Goal: Information Seeking & Learning: Learn about a topic

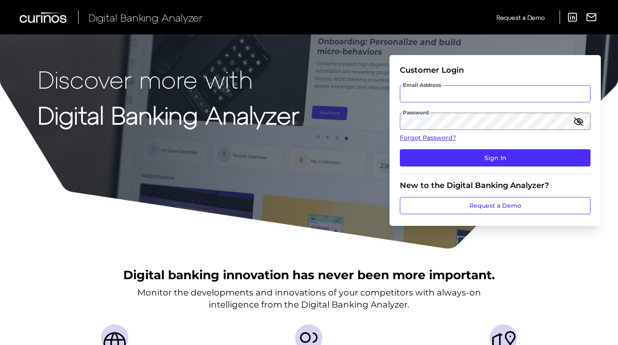
type input "[PERSON_NAME][EMAIL_ADDRESS][PERSON_NAME][DOMAIN_NAME]"
click at [583, 117] on icon "button" at bounding box center [579, 121] width 10 height 10
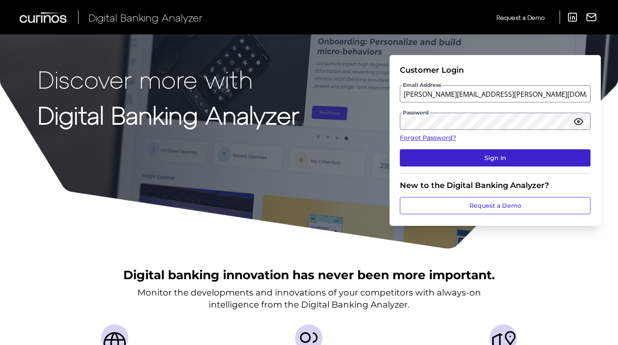
click at [504, 157] on button "Sign In" at bounding box center [495, 157] width 191 height 17
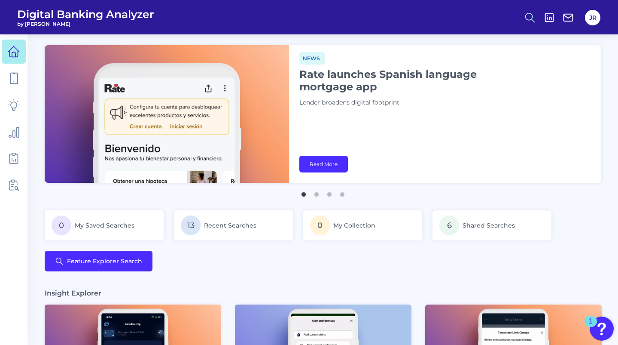
click at [524, 14] on button at bounding box center [530, 18] width 20 height 20
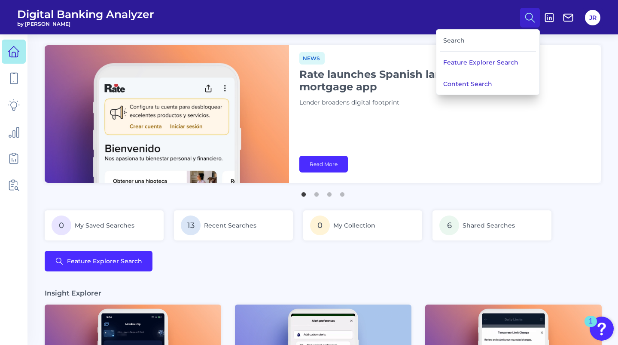
click at [470, 42] on div "Search" at bounding box center [488, 41] width 96 height 22
click at [465, 82] on button "Content Search" at bounding box center [488, 83] width 103 height 21
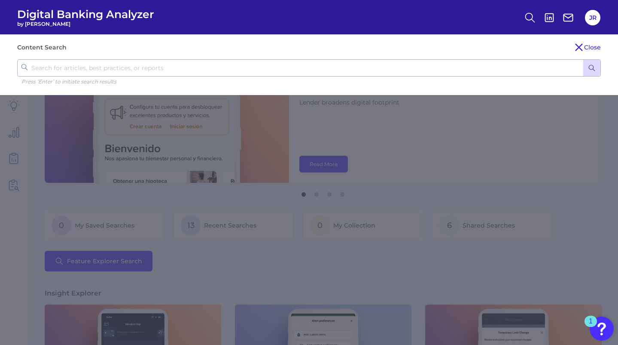
click at [175, 67] on input "text" at bounding box center [309, 67] width 584 height 17
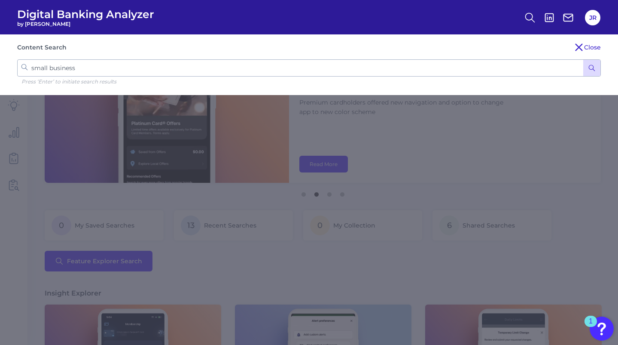
type input "small business"
click at [584, 60] on button "submit" at bounding box center [592, 68] width 17 height 16
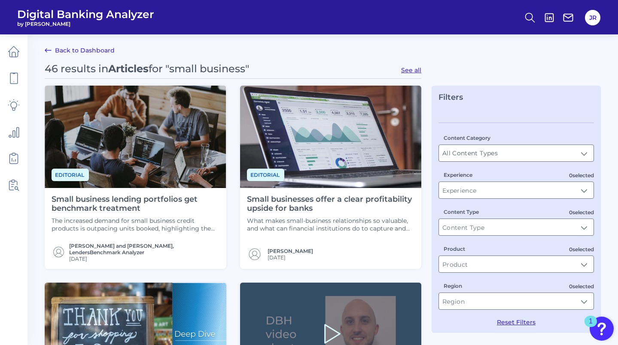
drag, startPoint x: 367, startPoint y: 198, endPoint x: 320, endPoint y: 42, distance: 162.9
click at [364, 161] on img at bounding box center [331, 137] width 182 height 102
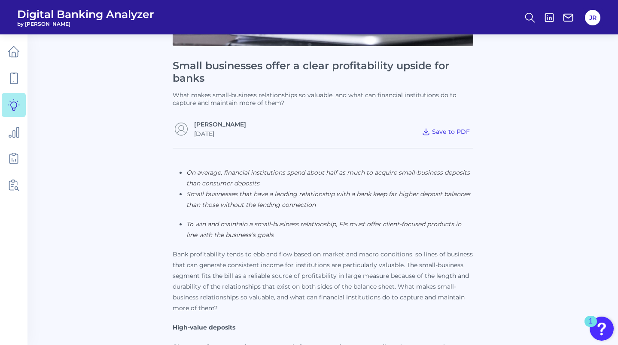
scroll to position [215, 0]
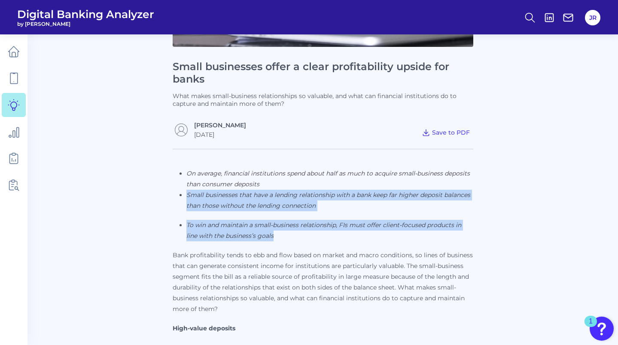
drag, startPoint x: 187, startPoint y: 168, endPoint x: 307, endPoint y: 213, distance: 128.9
click at [307, 213] on ul "On average, financial institutions spend about half as much to acquire small-bu…" at bounding box center [323, 204] width 301 height 73
copy ul "Small businesses that have a lending relationship with a bank keep far higher d…"
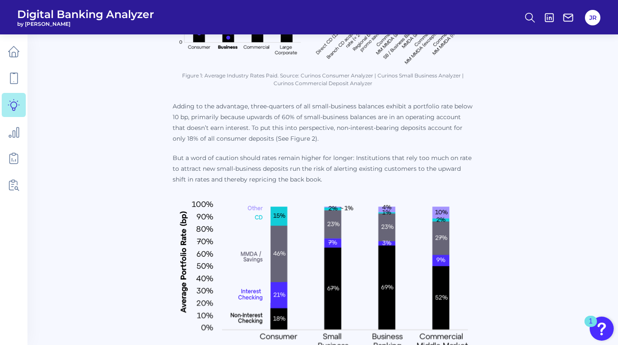
scroll to position [516, 0]
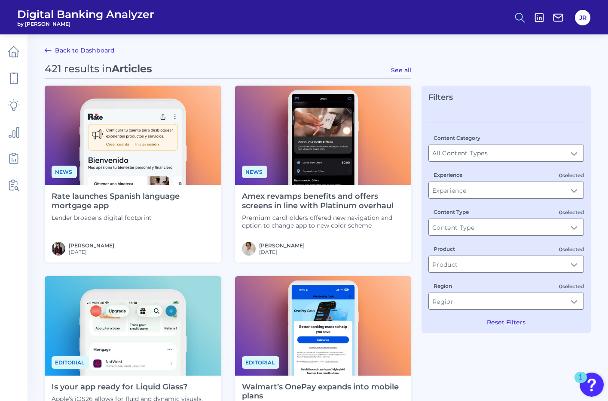
click at [517, 15] on icon at bounding box center [520, 18] width 12 height 12
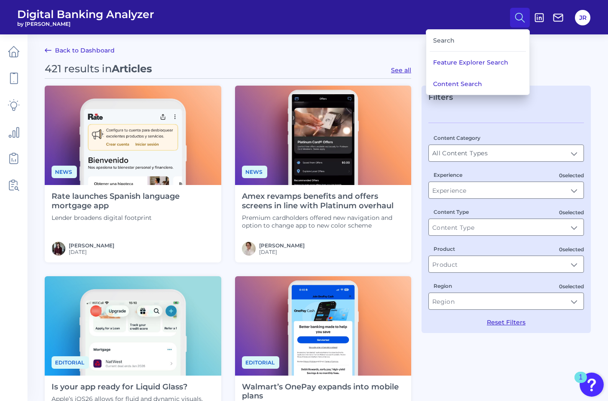
click at [442, 39] on div "Search" at bounding box center [478, 41] width 96 height 22
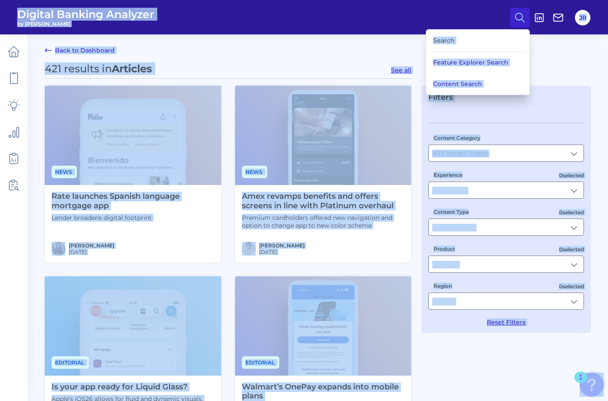
click at [442, 39] on div "Search" at bounding box center [478, 41] width 96 height 22
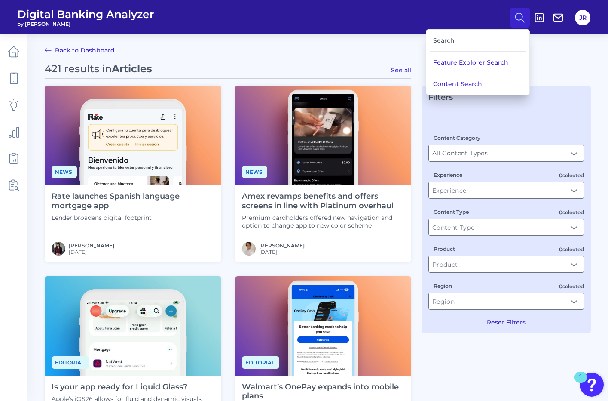
click at [438, 41] on div "Search" at bounding box center [478, 41] width 96 height 22
click at [451, 40] on div "Search" at bounding box center [478, 41] width 96 height 22
click at [452, 38] on div "Search" at bounding box center [478, 41] width 96 height 22
click at [455, 87] on button "Content Search" at bounding box center [477, 83] width 103 height 21
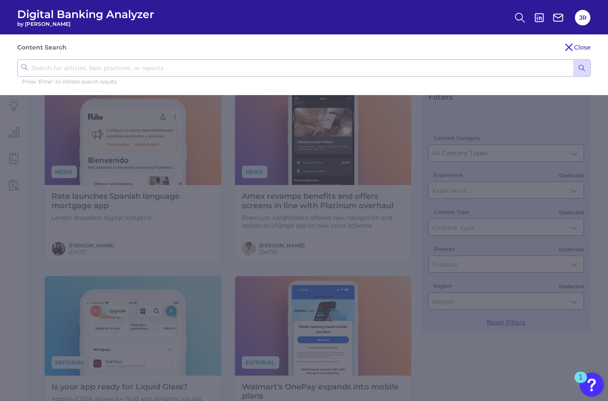
click at [131, 69] on input "text" at bounding box center [304, 67] width 574 height 17
type input "small business"
click at [573, 60] on button "submit" at bounding box center [581, 68] width 17 height 16
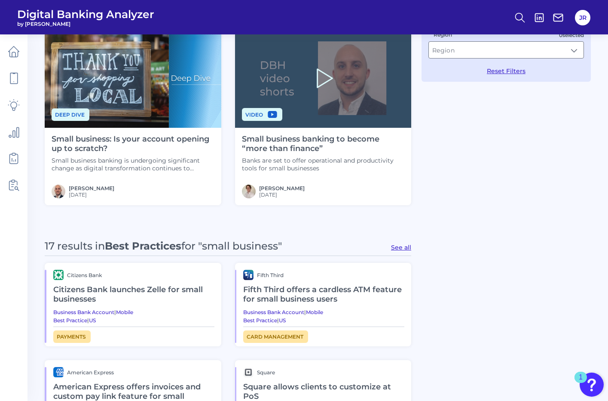
scroll to position [301, 0]
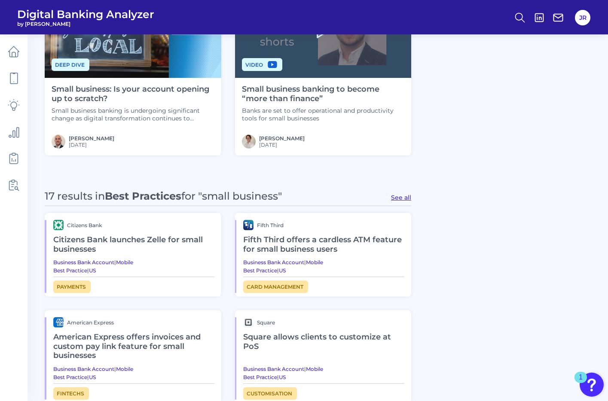
drag, startPoint x: 104, startPoint y: 238, endPoint x: 30, endPoint y: 250, distance: 74.8
click at [29, 250] on main "Back to Dashboard 46 results in Articles for "small business" See all Editorial…" at bounding box center [304, 147] width 608 height 896
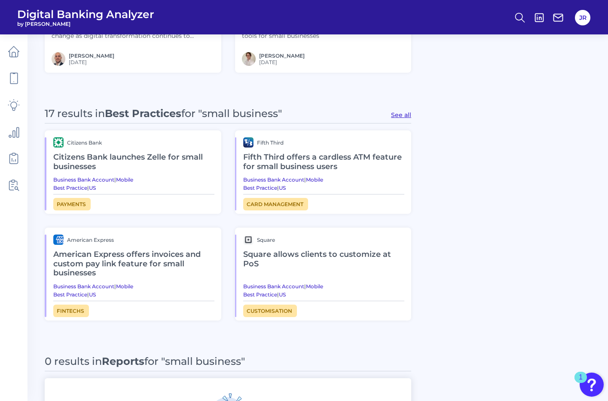
scroll to position [387, 0]
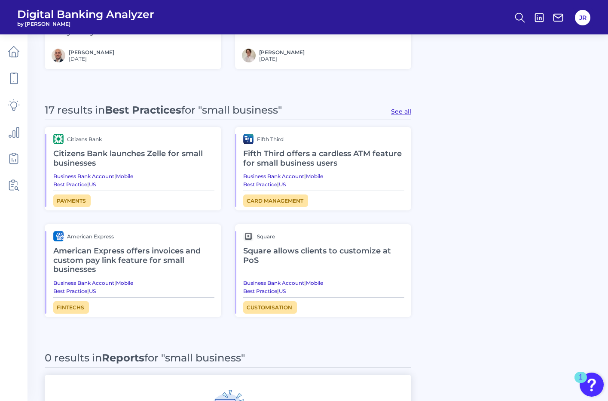
click at [155, 153] on h2 "Citizens Bank launches Zelle for small businesses" at bounding box center [133, 158] width 161 height 29
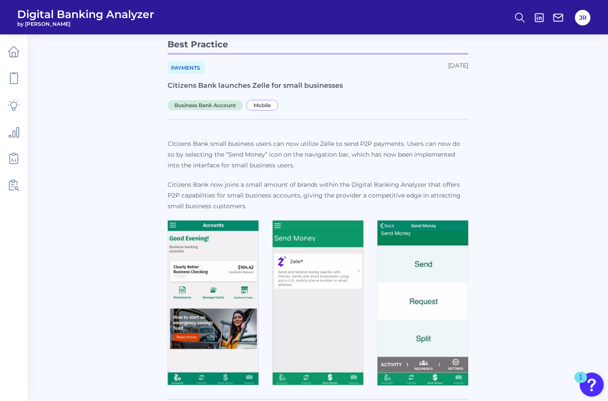
scroll to position [84, 0]
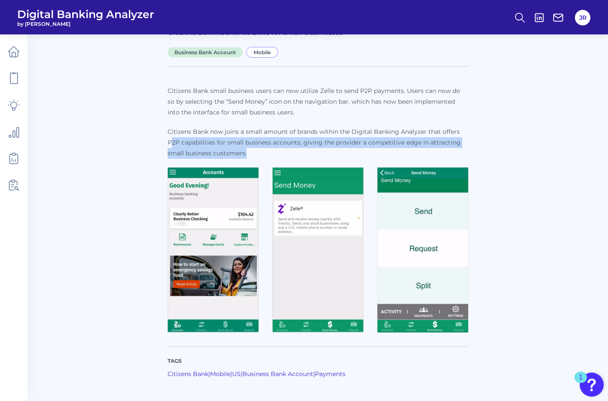
drag, startPoint x: 170, startPoint y: 140, endPoint x: 245, endPoint y: 154, distance: 77.0
click at [245, 154] on p "Citizens Bank now joins a small amount of brands within the Digital Banking Ana…" at bounding box center [318, 142] width 301 height 32
click at [220, 152] on p "Citizens Bank now joins a small amount of brands within the Digital Banking Ana…" at bounding box center [318, 142] width 301 height 32
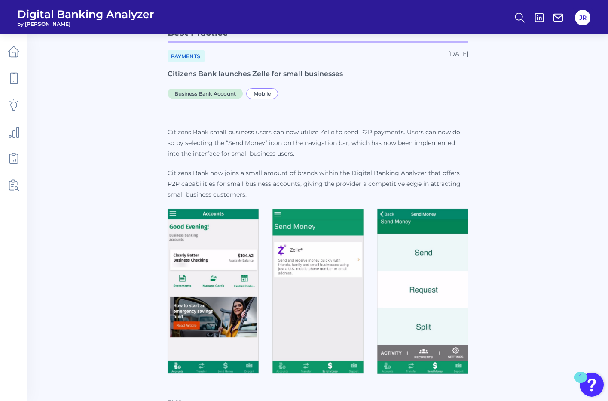
scroll to position [0, 0]
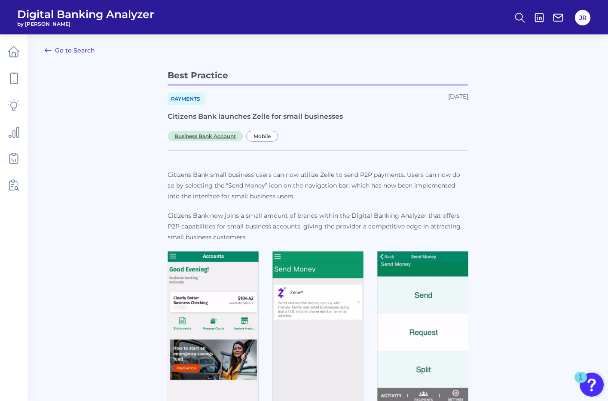
click at [215, 135] on span "Business Bank Account" at bounding box center [205, 136] width 75 height 10
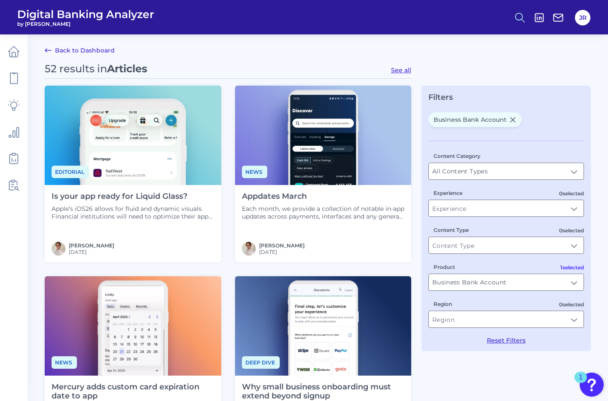
click at [524, 19] on icon at bounding box center [520, 18] width 12 height 12
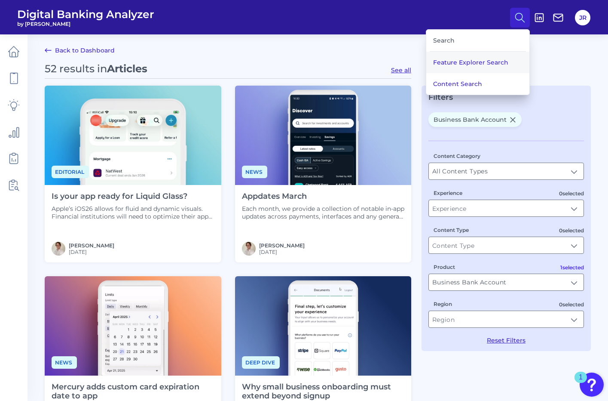
click at [480, 64] on button "Feature Explorer Search" at bounding box center [477, 62] width 103 height 21
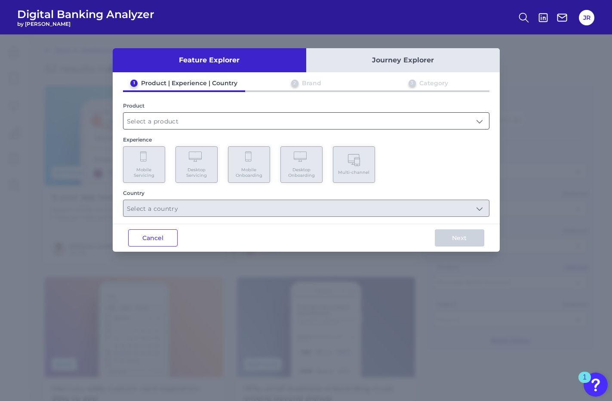
click at [201, 121] on input "text" at bounding box center [305, 121] width 365 height 16
click at [327, 100] on div "1 Product | Experience | Country 2 Brand 3 Category Product Checking / Current …" at bounding box center [306, 148] width 387 height 138
click at [386, 59] on button "Journey Explorer" at bounding box center [402, 60] width 193 height 24
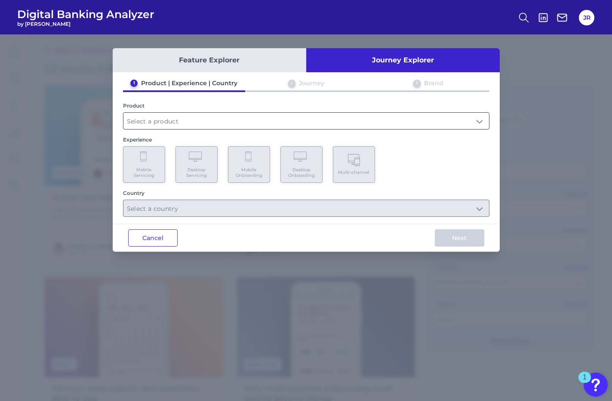
click at [159, 123] on input "text" at bounding box center [305, 121] width 365 height 16
click at [208, 102] on div "Product" at bounding box center [306, 105] width 366 height 6
click at [154, 237] on button "Cancel" at bounding box center [152, 237] width 49 height 17
